Goal: Information Seeking & Learning: Learn about a topic

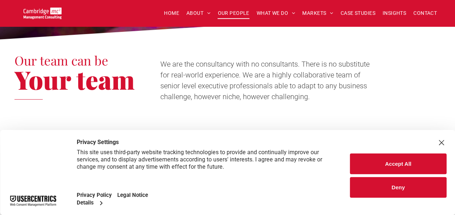
scroll to position [224, 0]
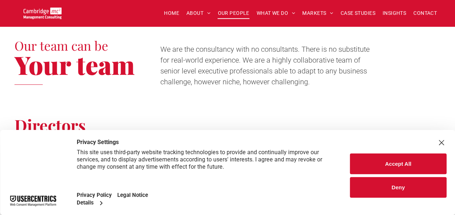
click at [388, 156] on button "Accept All" at bounding box center [398, 163] width 96 height 21
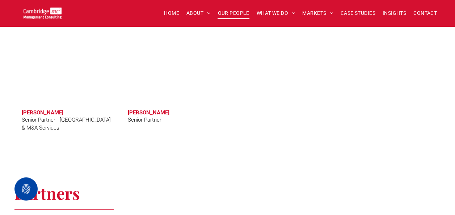
scroll to position [1334, 0]
